Goal: Book appointment/travel/reservation

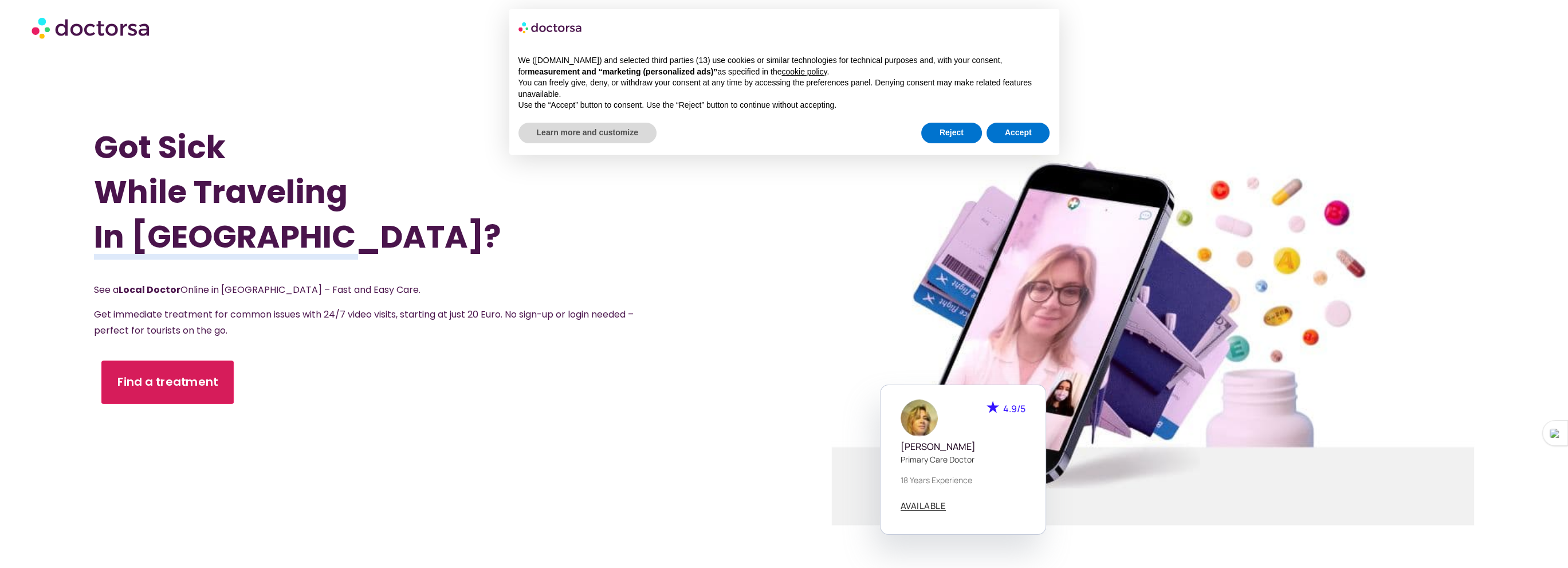
click at [166, 377] on span "Find a treatment" at bounding box center [168, 382] width 101 height 17
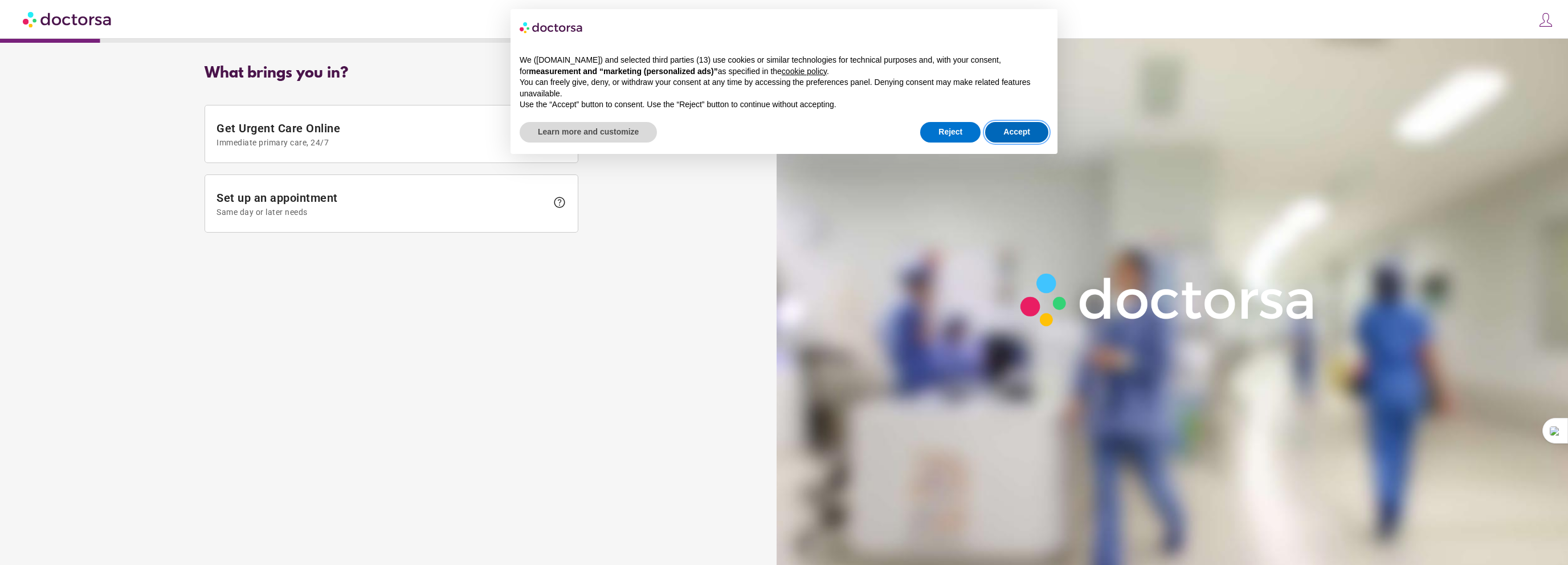
click at [1023, 134] on button "Accept" at bounding box center [1017, 132] width 63 height 21
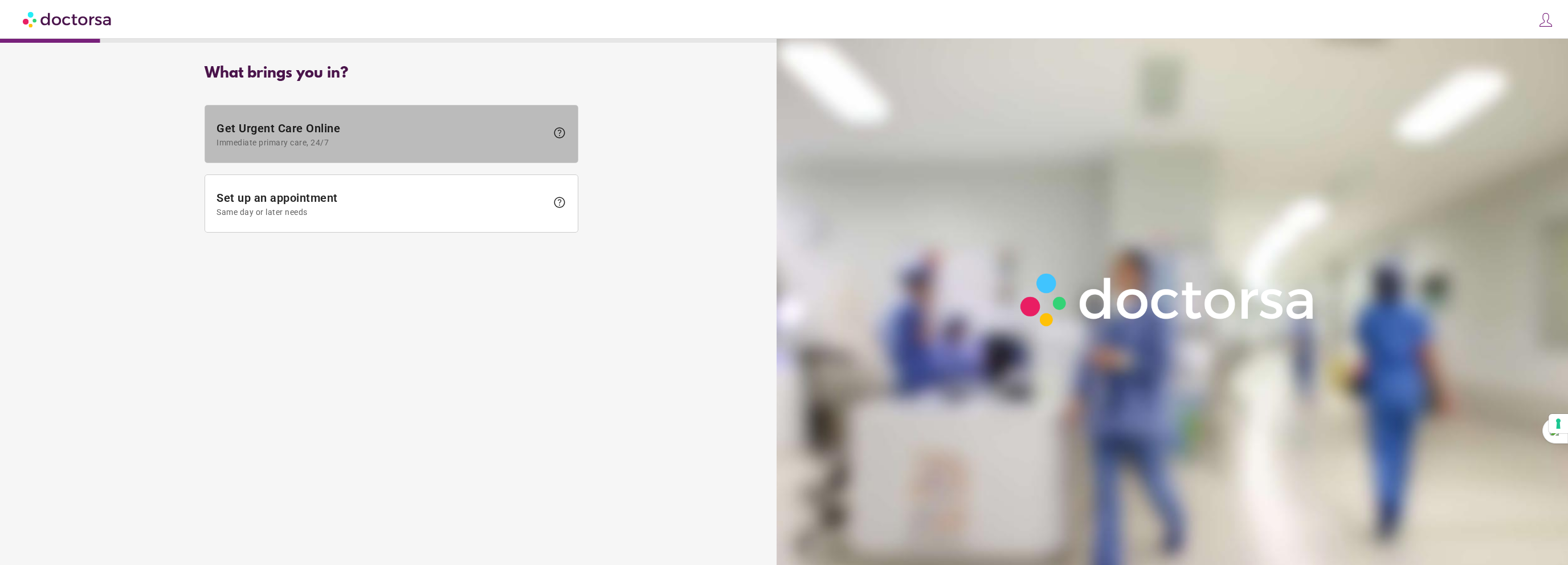
click at [477, 129] on span "Get Urgent Care Online Immediate primary care, 24/7" at bounding box center [382, 134] width 331 height 26
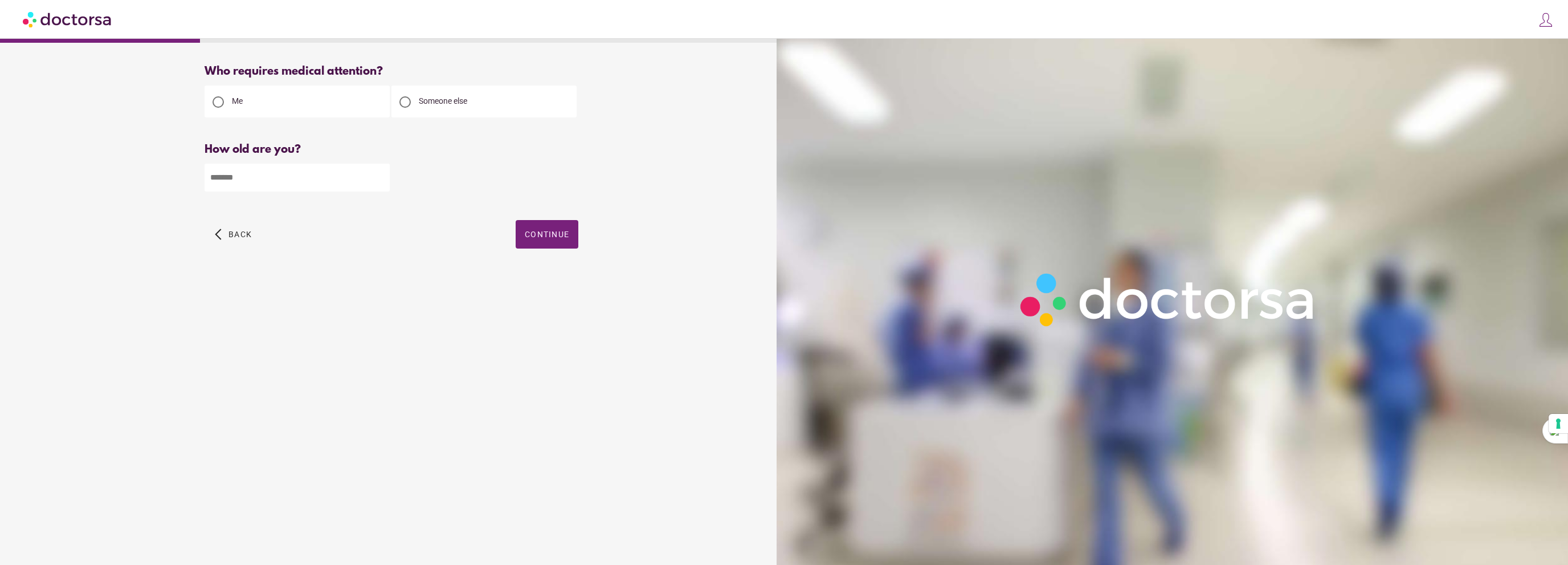
click at [345, 182] on input "number" at bounding box center [297, 178] width 185 height 28
type input "**"
click at [549, 242] on span "button" at bounding box center [547, 234] width 63 height 29
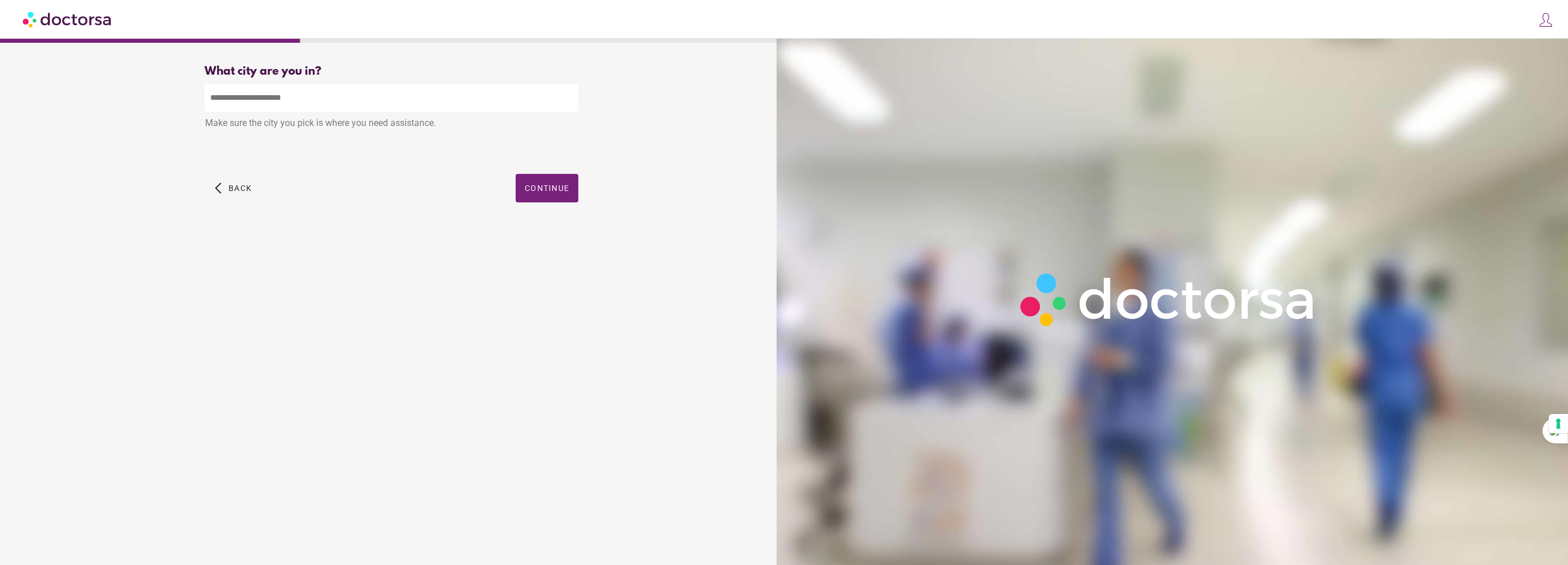
click at [388, 111] on input "text" at bounding box center [391, 98] width 374 height 28
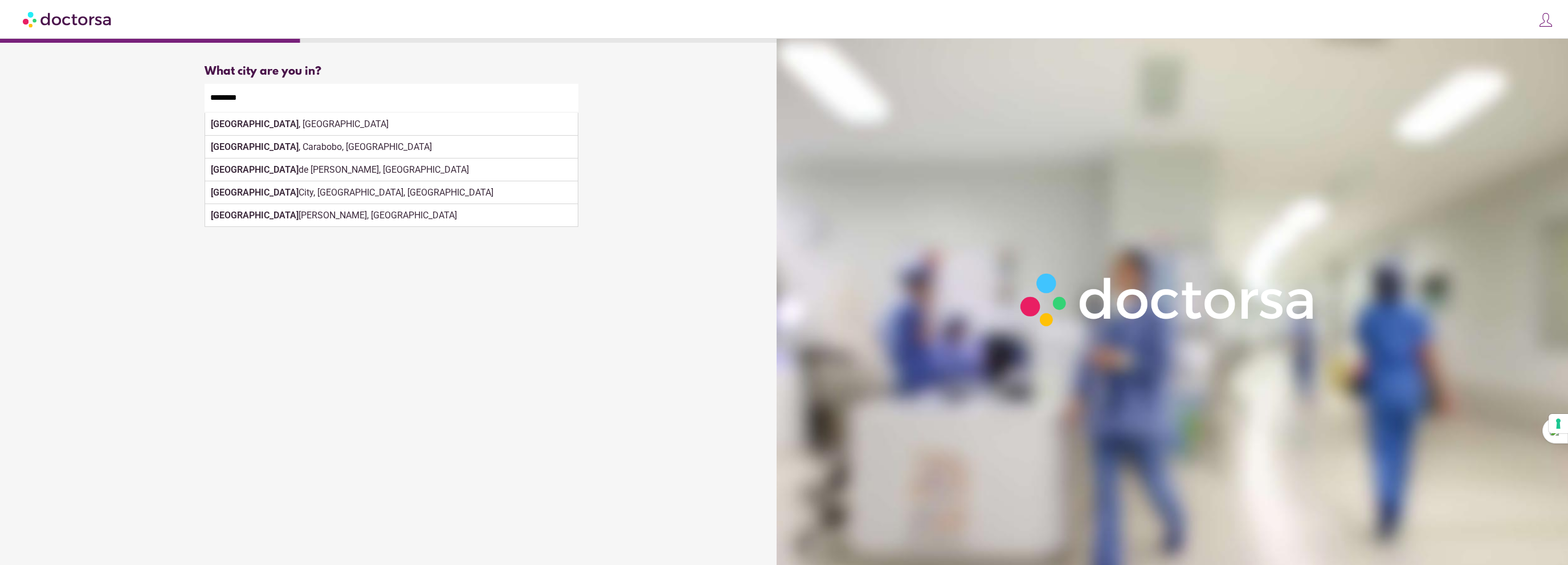
click at [439, 310] on div "What brings you in? Get Urgent Care Online Immediate primary care, 24/7 help Se…" at bounding box center [391, 297] width 771 height 483
click at [397, 130] on div "Valencia , Spain" at bounding box center [391, 124] width 373 height 23
type input "**********"
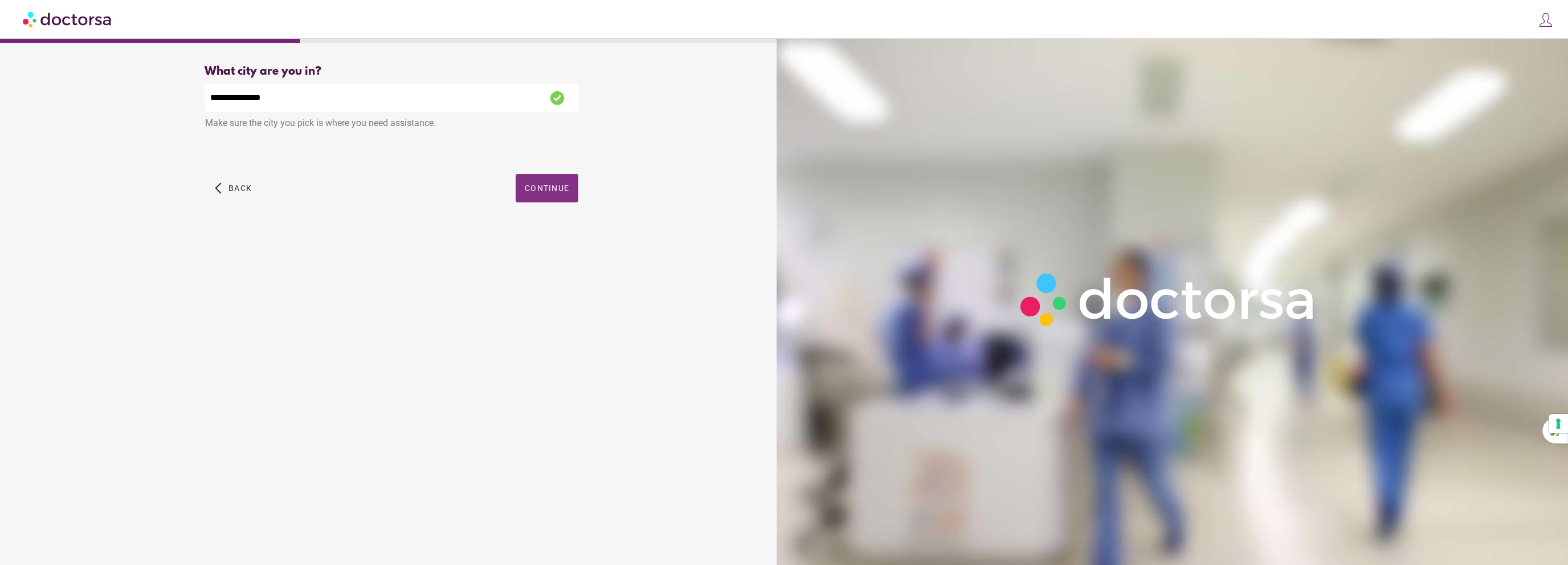
click at [548, 192] on span "Continue" at bounding box center [547, 188] width 44 height 9
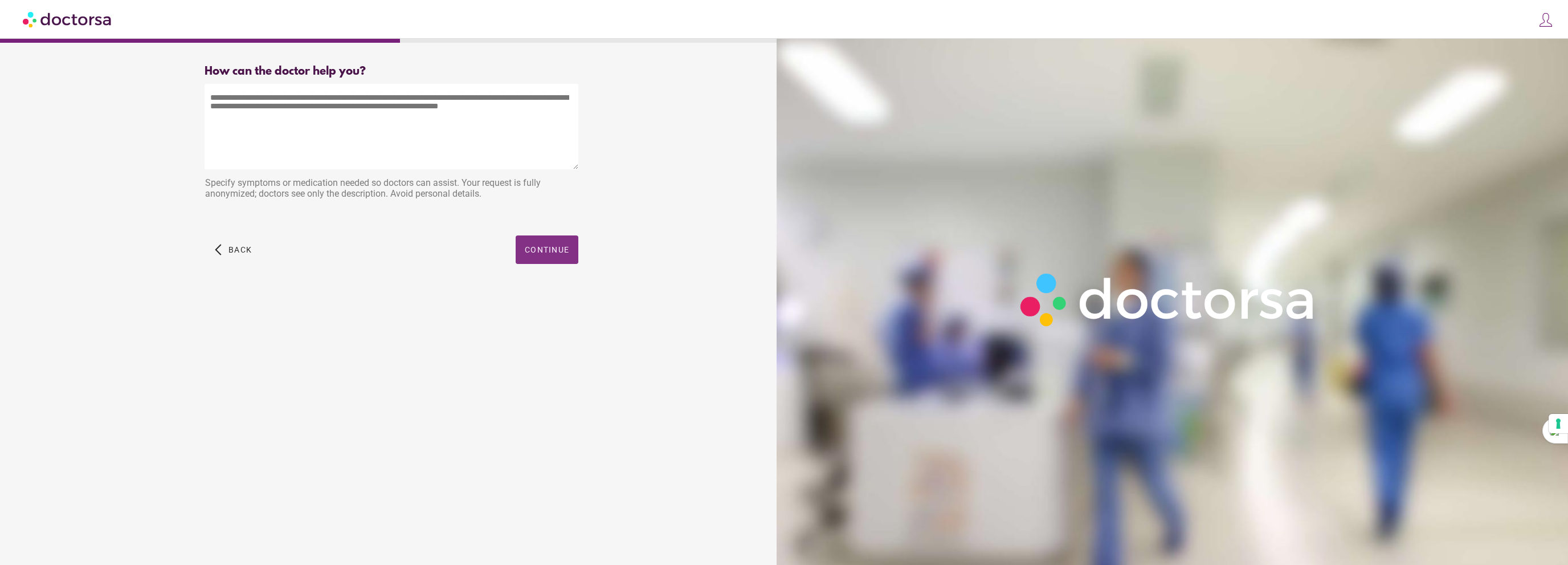
click at [555, 250] on span "Continue" at bounding box center [547, 249] width 44 height 9
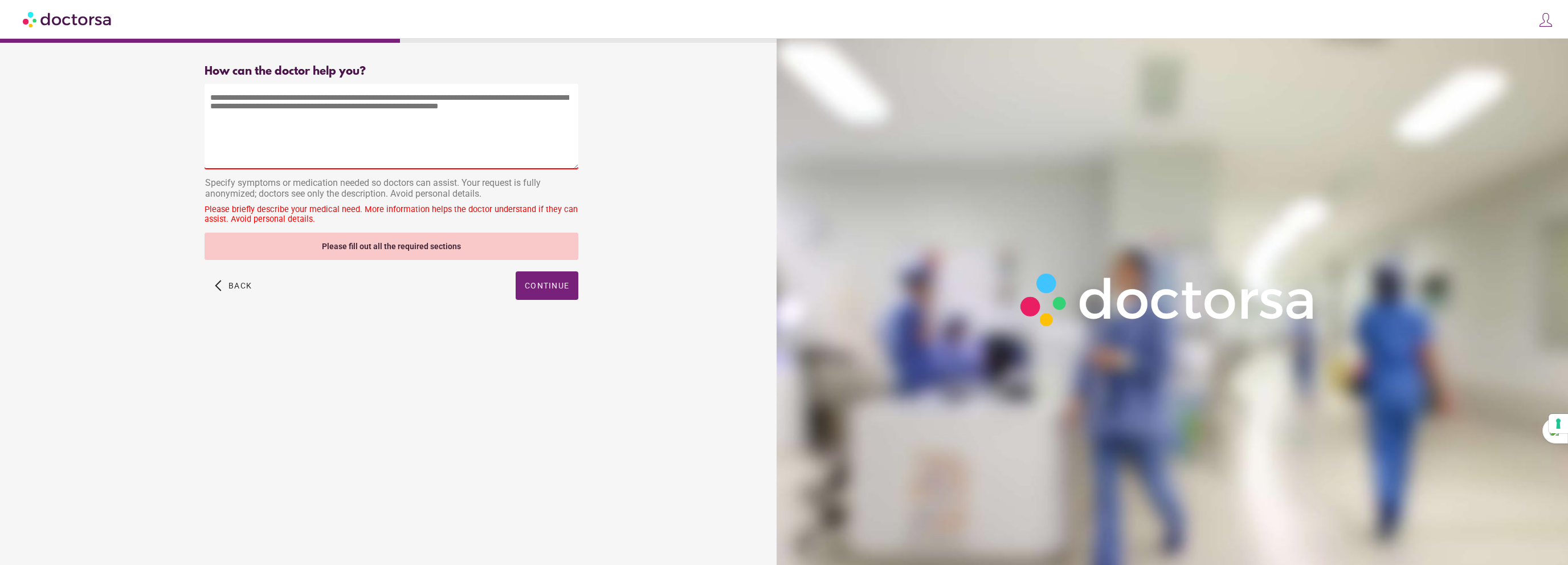
click at [376, 121] on textarea at bounding box center [391, 127] width 374 height 85
type textarea "*"
click at [478, 343] on div "What brings you in? Get Urgent Care Online Immediate primary care, 24/7 help Se…" at bounding box center [391, 297] width 771 height 483
click at [534, 287] on span "Continue" at bounding box center [547, 285] width 44 height 9
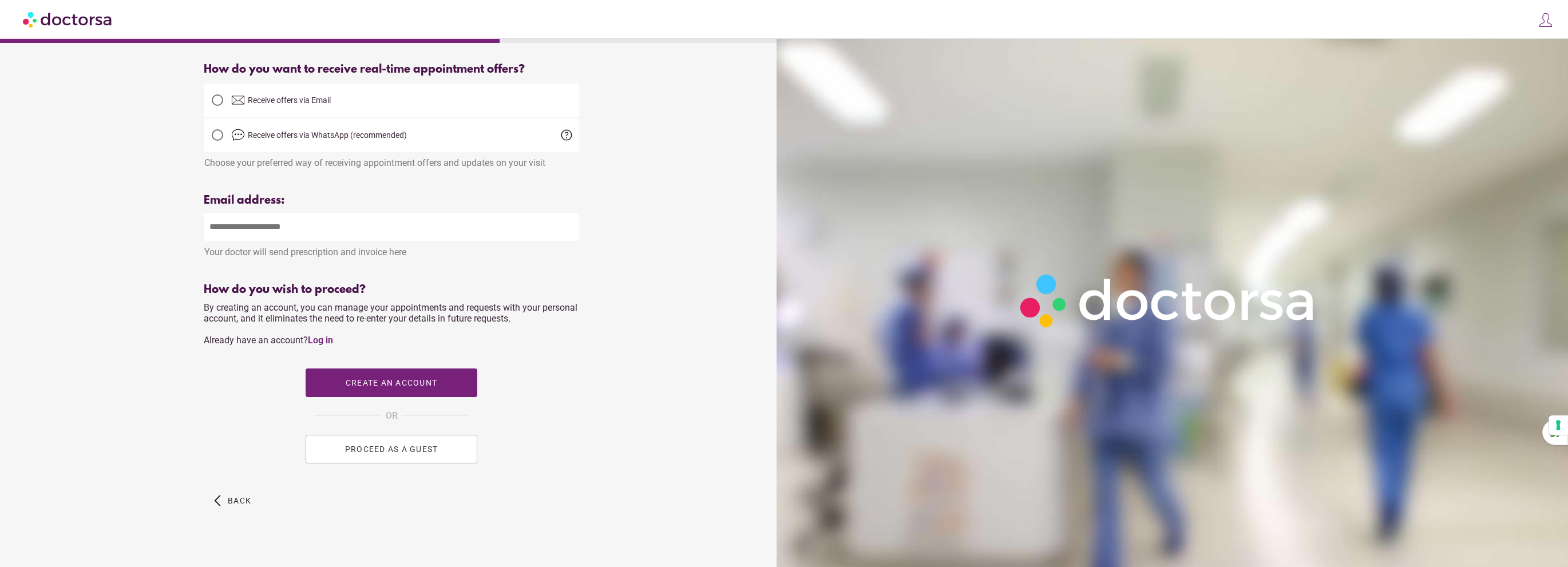
scroll to position [282, 0]
